Goal: Communication & Community: Answer question/provide support

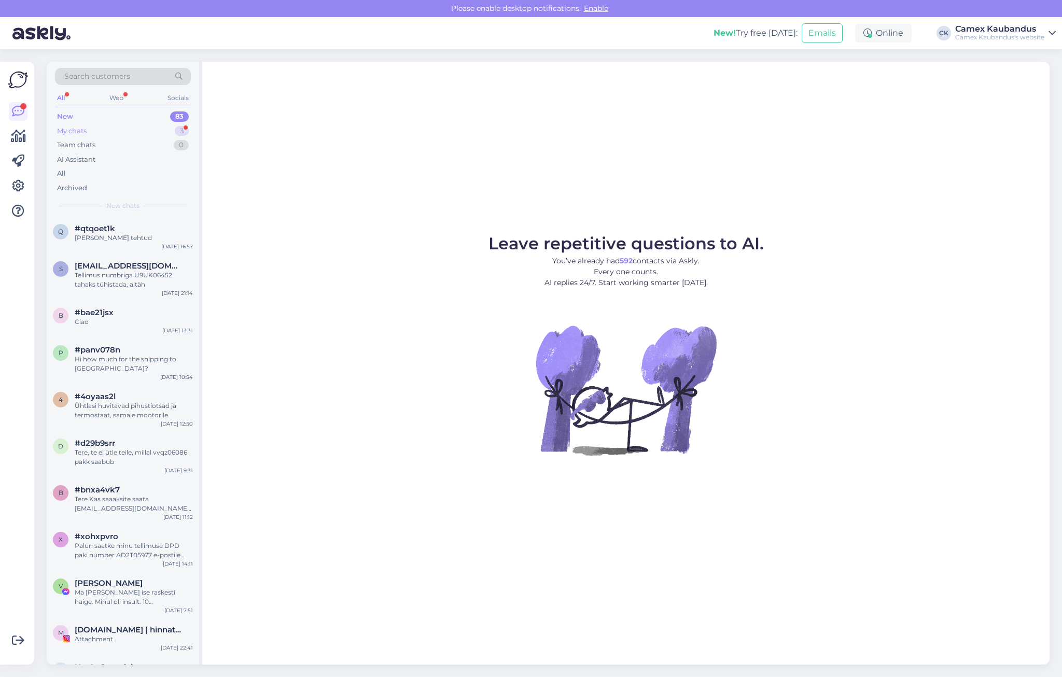
click at [80, 130] on div "My chats" at bounding box center [72, 131] width 30 height 10
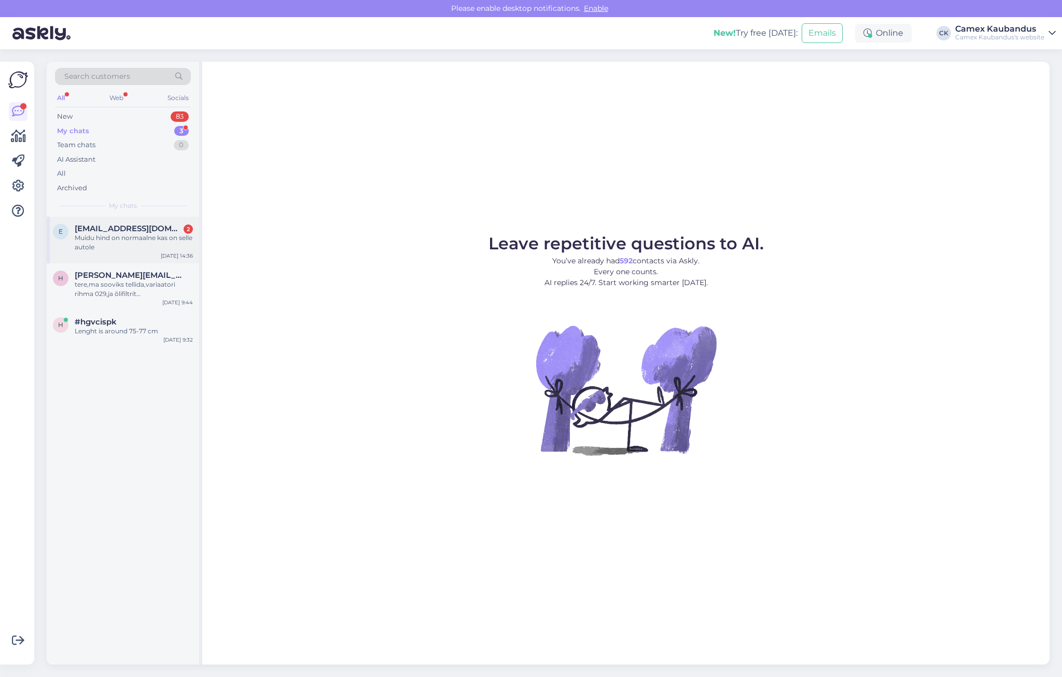
click at [139, 238] on div "Muidu hind on normaalne kas on selle autole" at bounding box center [134, 242] width 118 height 19
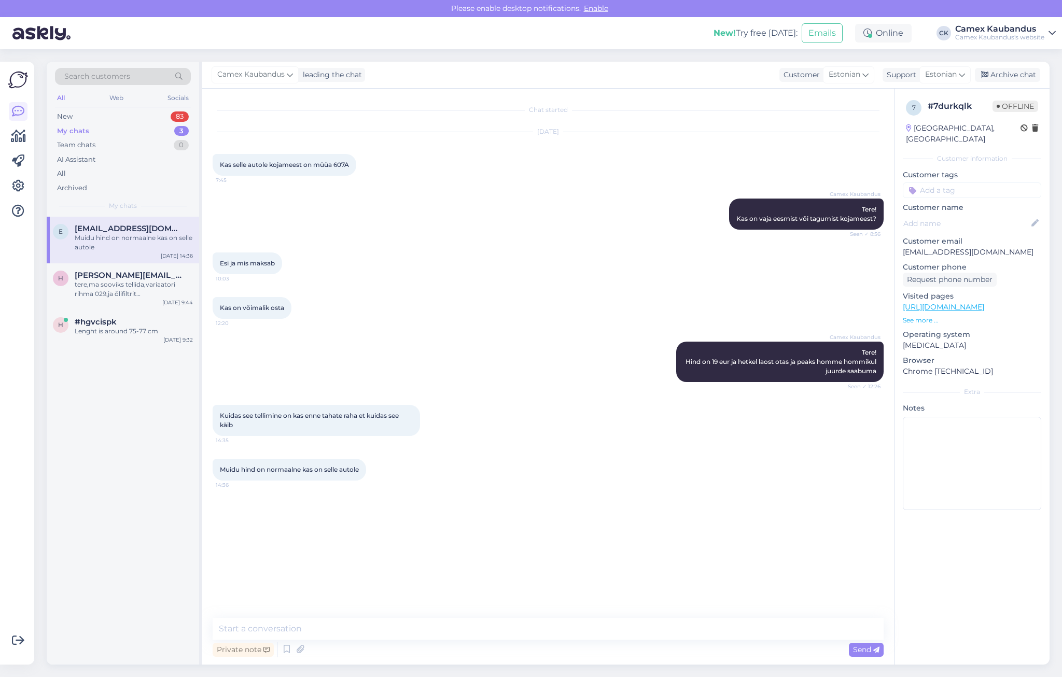
drag, startPoint x: 459, startPoint y: 479, endPoint x: 217, endPoint y: 393, distance: 256.6
click at [217, 393] on div "Chat started [DATE] Kas selle autole kojameest on müüa 607A 7:45 Camex Kaubandu…" at bounding box center [553, 354] width 680 height 510
drag, startPoint x: 217, startPoint y: 393, endPoint x: 400, endPoint y: 492, distance: 207.7
click at [400, 492] on div "Chat started [DATE] Kas selle autole kojameest on müüa 607A 7:45 Camex Kaubandu…" at bounding box center [553, 354] width 680 height 510
drag, startPoint x: 410, startPoint y: 492, endPoint x: 204, endPoint y: 438, distance: 213.2
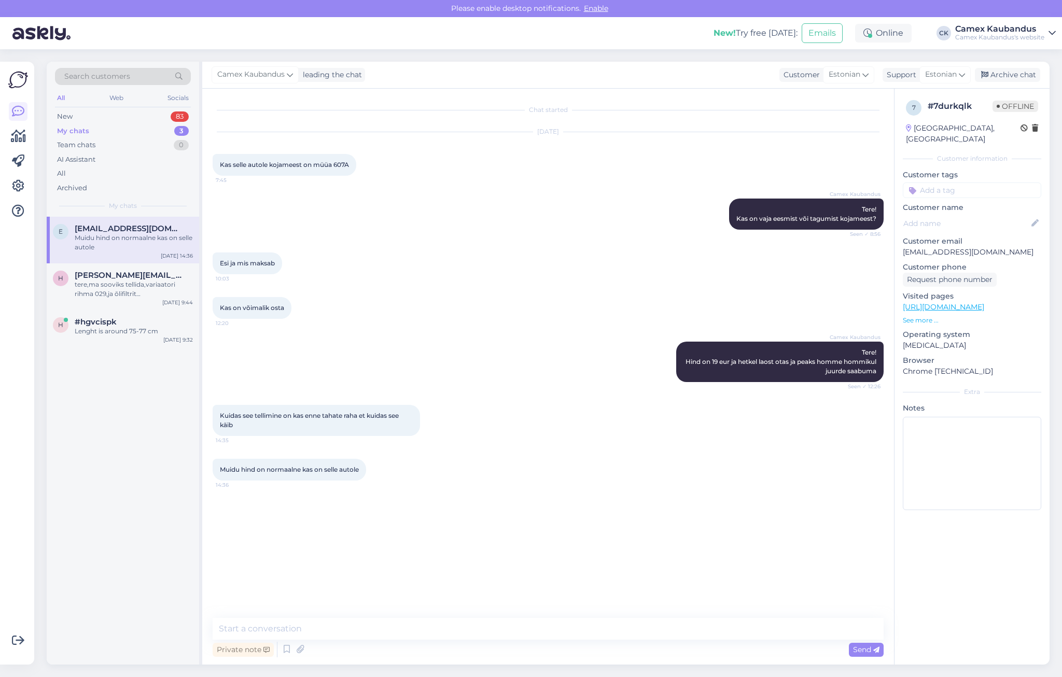
click at [204, 438] on div "Chat started [DATE] Kas selle autole kojameest on müüa 607A 7:45 Camex Kaubandu…" at bounding box center [548, 377] width 692 height 576
drag, startPoint x: 204, startPoint y: 438, endPoint x: 457, endPoint y: 518, distance: 265.4
click at [457, 518] on div "Chat started [DATE] Kas selle autole kojameest on müüa 607A 7:45 Camex Kaubandu…" at bounding box center [553, 354] width 680 height 510
click at [350, 621] on textarea at bounding box center [548, 629] width 671 height 22
click at [263, 623] on textarea at bounding box center [548, 629] width 671 height 22
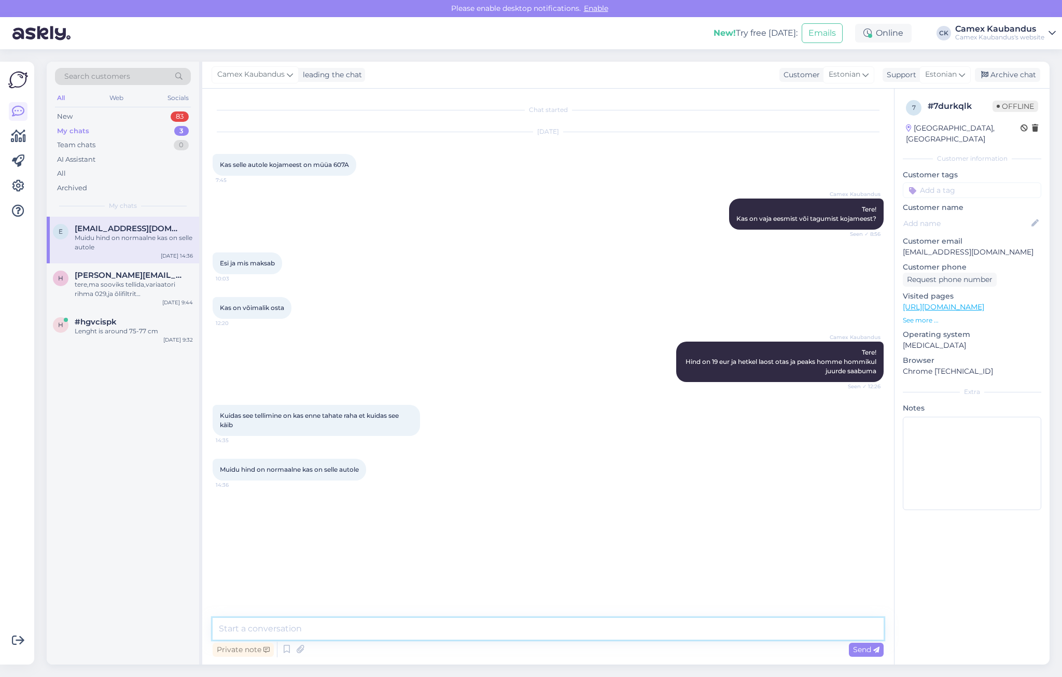
click at [259, 630] on textarea at bounding box center [548, 629] width 671 height 22
type textarea "Jah see sobib sellele masinale"
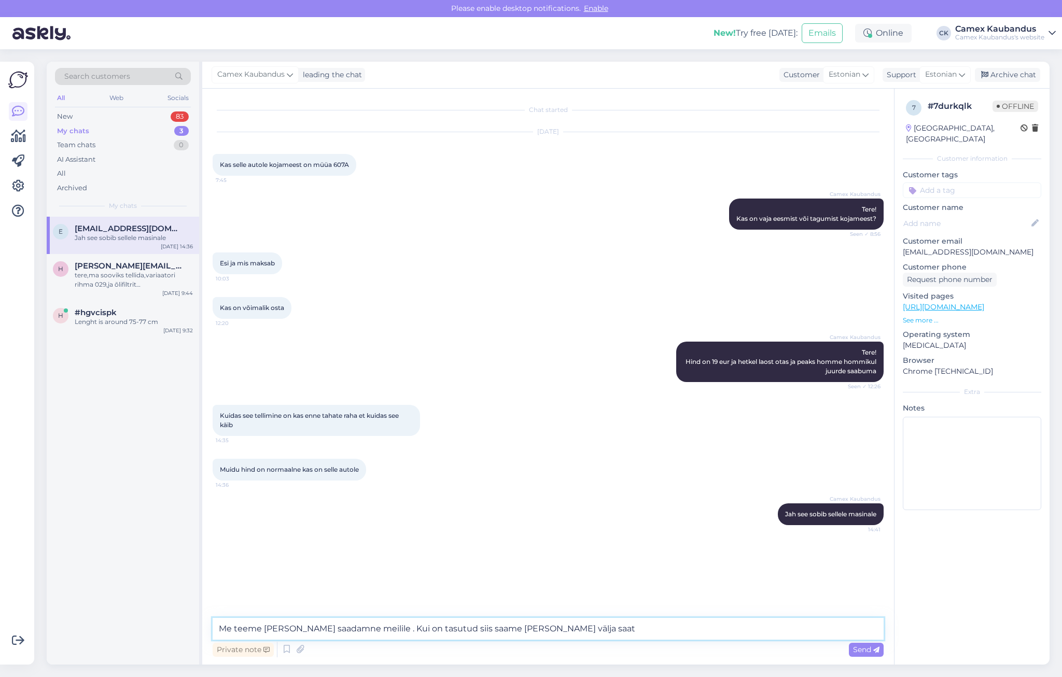
type textarea "Me teeme [PERSON_NAME] saadamne meilile . Kui on tasutud siis saame [PERSON_NAM…"
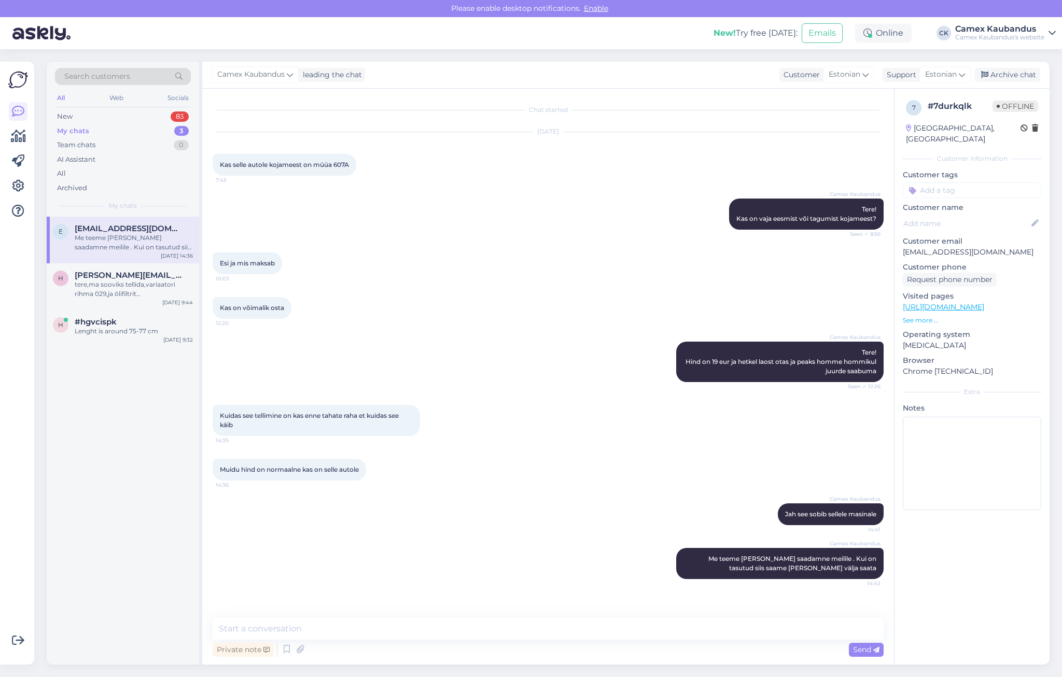
click at [127, 254] on div "e [EMAIL_ADDRESS][DOMAIN_NAME] Me teeme [PERSON_NAME] saadamne meilile . Kui on…" at bounding box center [123, 240] width 152 height 47
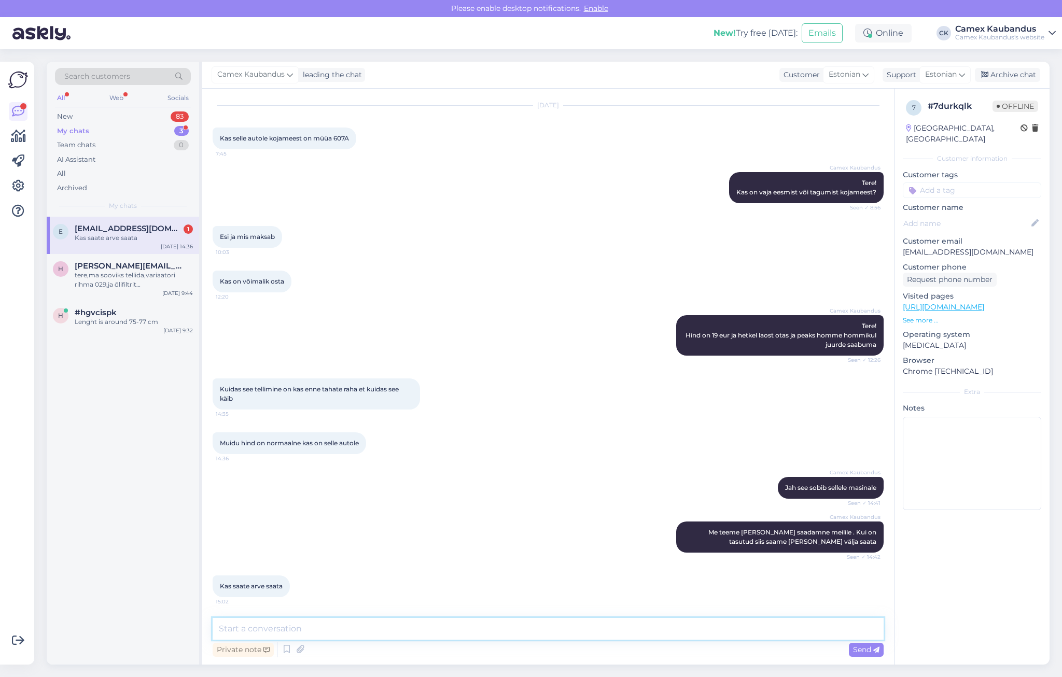
click at [279, 624] on textarea at bounding box center [548, 629] width 671 height 22
type textarea "Kas Te tulete kaubale ise järgi või on vaja Teile saata?"
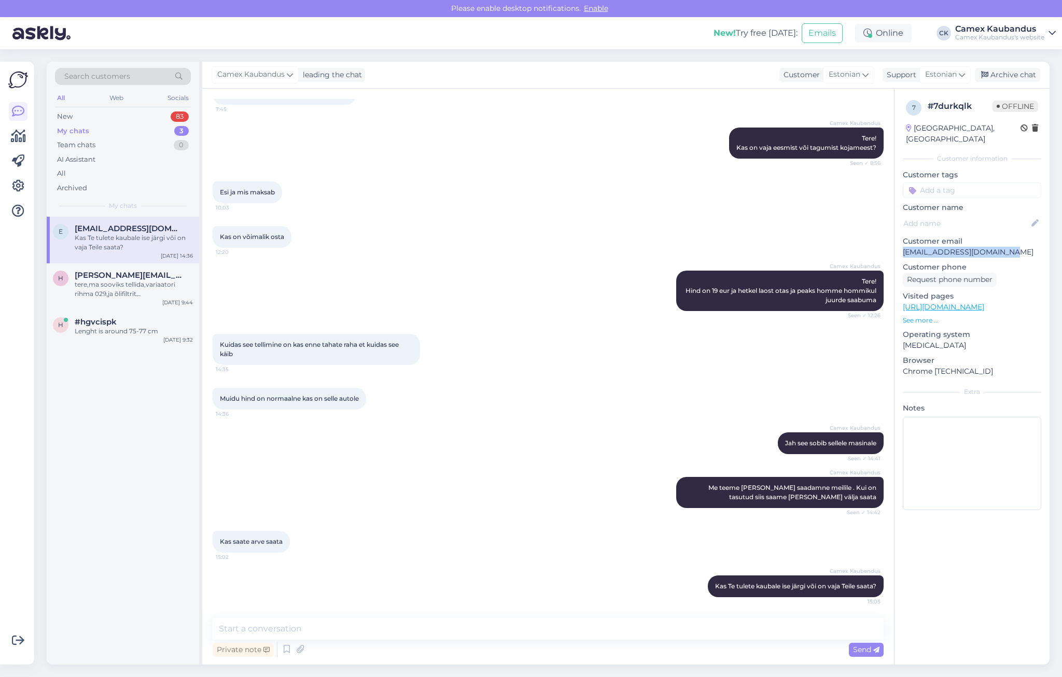
drag, startPoint x: 1015, startPoint y: 243, endPoint x: 900, endPoint y: 243, distance: 115.7
click at [900, 243] on div "7 # 7durkqlk Offline [GEOGRAPHIC_DATA], [GEOGRAPHIC_DATA] Customer information …" at bounding box center [972, 307] width 155 height 437
copy p "[EMAIL_ADDRESS][DOMAIN_NAME]"
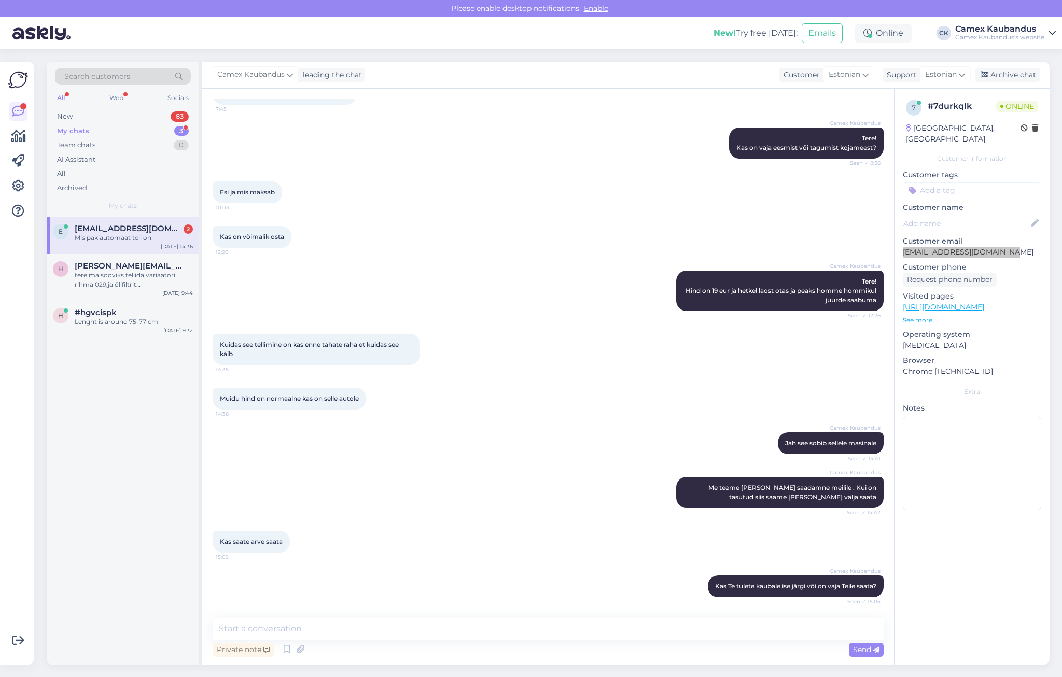
scroll to position [160, 0]
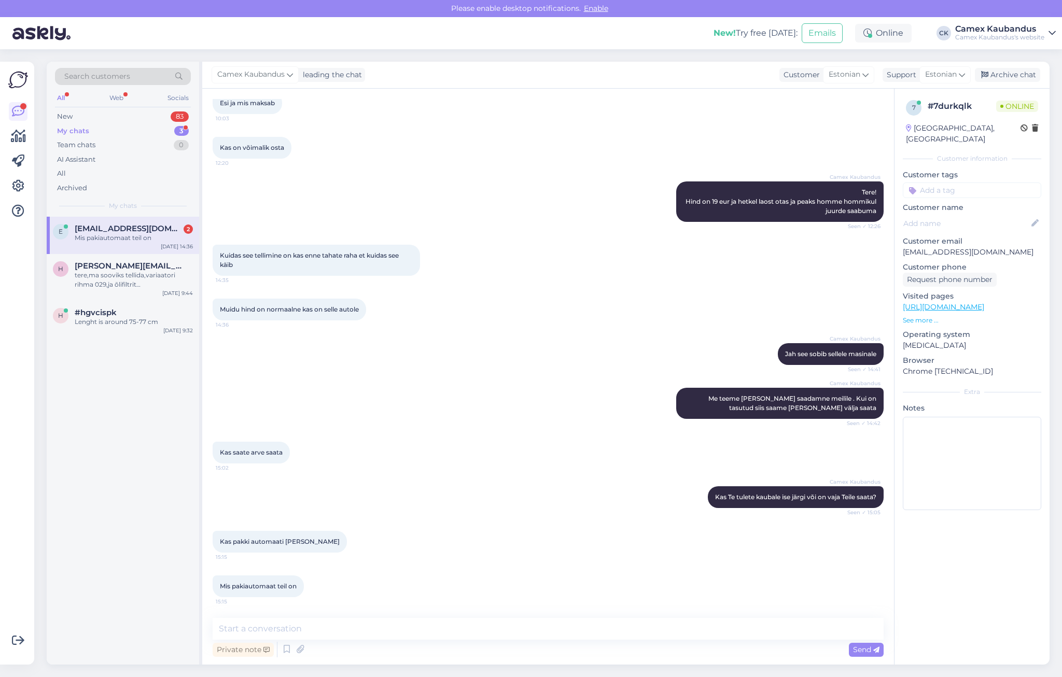
drag, startPoint x: 393, startPoint y: 584, endPoint x: 392, endPoint y: 575, distance: 9.4
click at [392, 575] on div "Mis pakiautomaat teil on 15:15" at bounding box center [548, 586] width 671 height 45
click at [391, 572] on div "Mis pakiautomaat teil on 15:15" at bounding box center [548, 586] width 671 height 45
drag, startPoint x: 379, startPoint y: 593, endPoint x: 283, endPoint y: 527, distance: 116.4
click at [283, 527] on div "Chat started [DATE] Kas selle autole kojameest on müüa 607A 7:45 Camex Kaubandu…" at bounding box center [553, 354] width 680 height 510
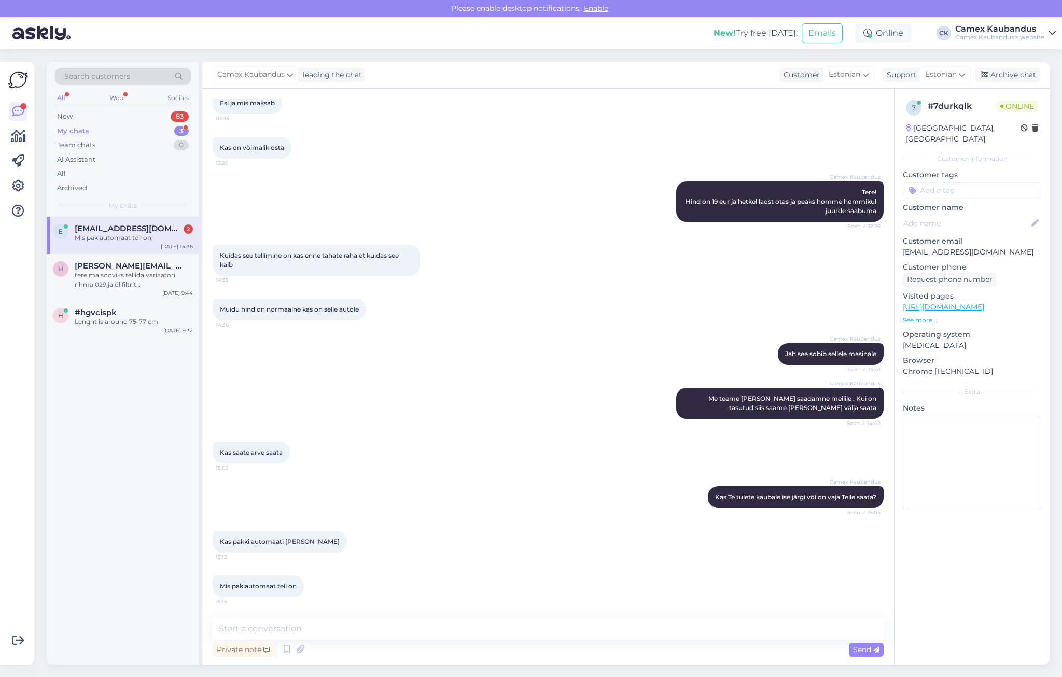
click at [504, 540] on div "Kas pakki automaati [PERSON_NAME] 15:15" at bounding box center [548, 542] width 671 height 45
click at [324, 629] on textarea at bounding box center [548, 629] width 671 height 22
type textarea "Jah saame saata pakiautomaati"
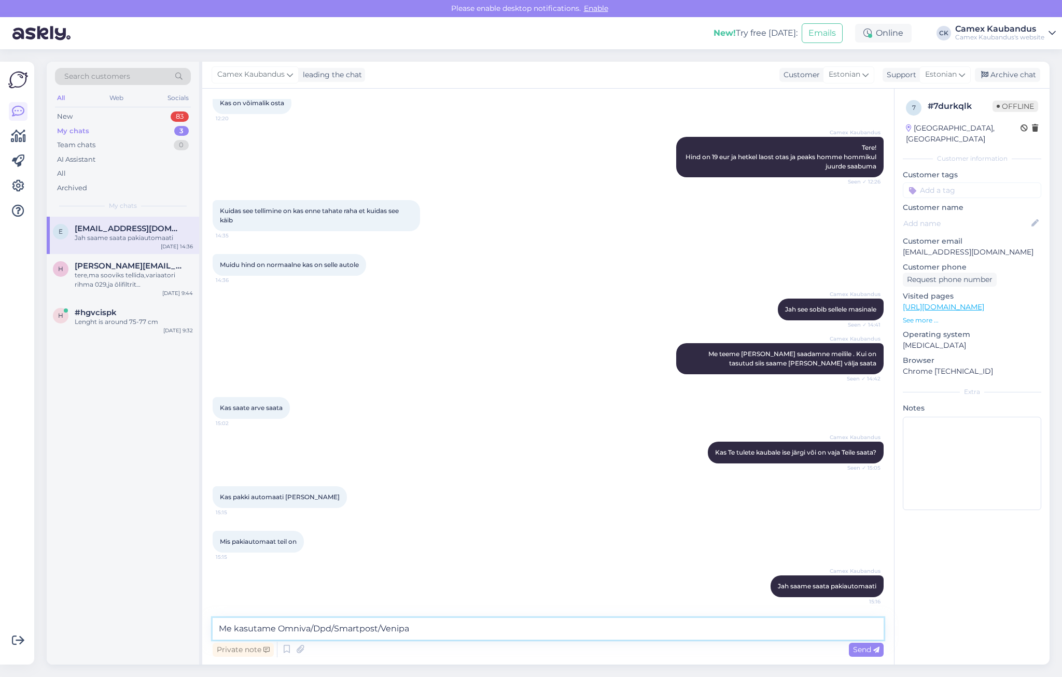
type textarea "Me kasutame Omniva/Dpd/Smartpost/Venipak"
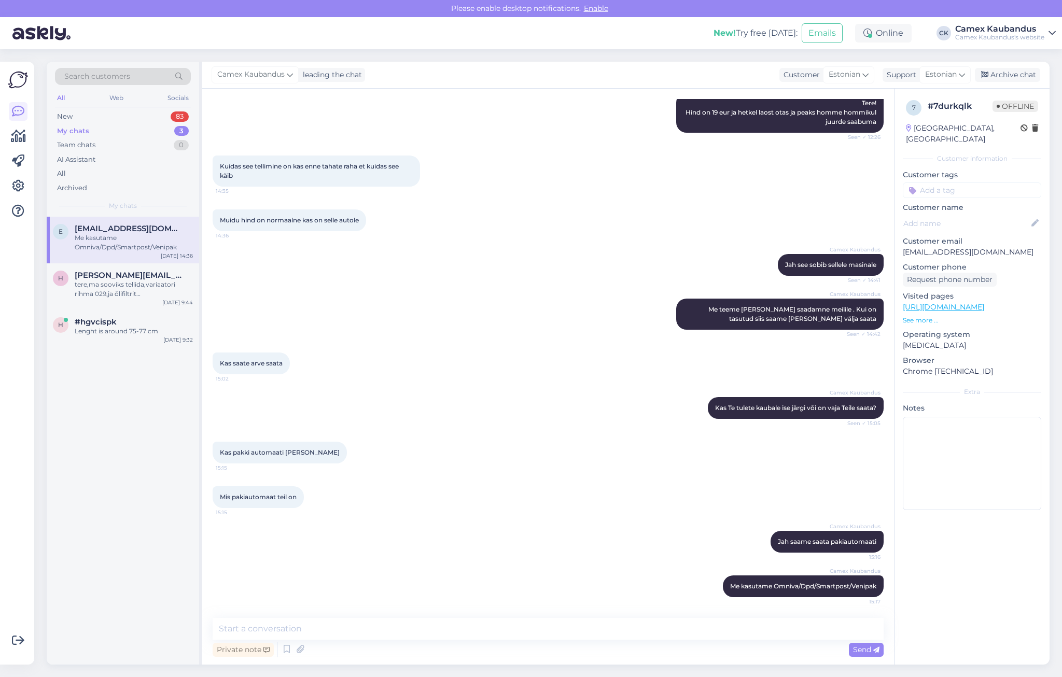
click at [68, 456] on div "e [EMAIL_ADDRESS][DOMAIN_NAME] Me kasutame Omniva/Dpd/Smartpost/Venipak [DATE] …" at bounding box center [123, 441] width 152 height 448
click at [631, 554] on div "Camex Kaubandus Jah saame saata pakiautomaati 15:16" at bounding box center [548, 542] width 671 height 45
click at [429, 552] on div "Camex Kaubandus Jah saame saata pakiautomaati 15:16" at bounding box center [548, 542] width 671 height 45
click at [58, 511] on div "e [EMAIL_ADDRESS][DOMAIN_NAME] Me kasutame Omniva/Dpd/Smartpost/Venipak [DATE] …" at bounding box center [123, 441] width 152 height 448
click at [603, 459] on div "Kas pakki automaati [PERSON_NAME] 15:15" at bounding box center [548, 452] width 671 height 45
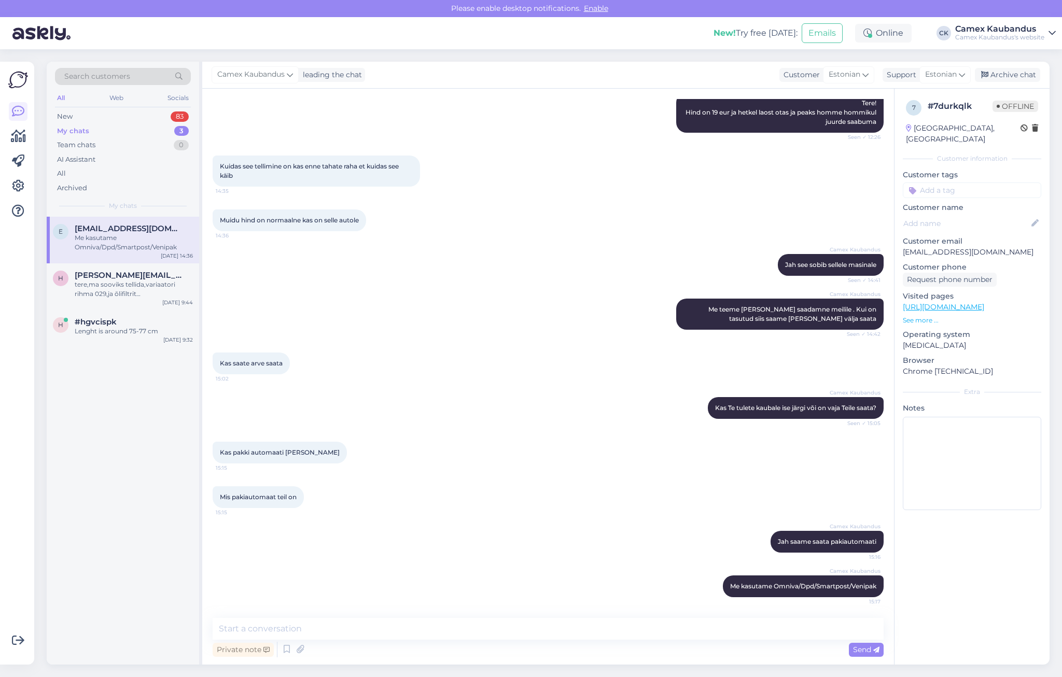
click at [490, 398] on div "Camex Kaubandus Kas Te tulete kaubale ise järgi või on vaja Teile saata? Seen ✓…" at bounding box center [548, 408] width 671 height 45
click at [613, 68] on div "Camex Kaubandus leading the chat Customer Estonian Support Estonian Archive chat" at bounding box center [625, 75] width 847 height 27
